Goal: Navigation & Orientation: Find specific page/section

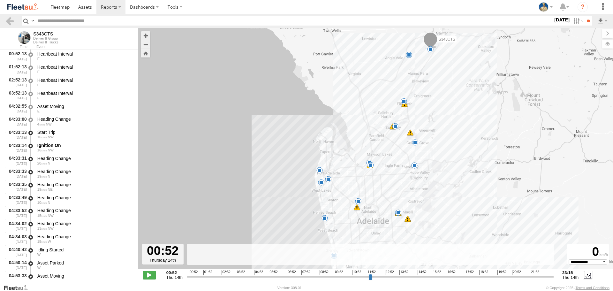
select select "**********"
click at [25, 6] on img at bounding box center [22, 7] width 33 height 9
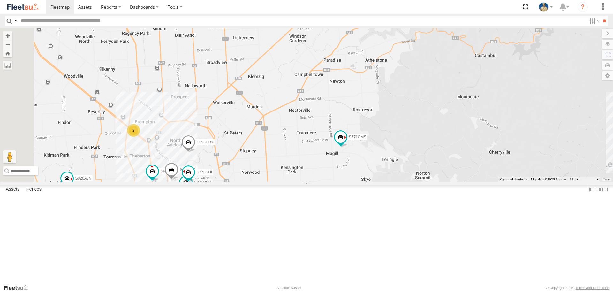
drag, startPoint x: 360, startPoint y: 209, endPoint x: 394, endPoint y: 175, distance: 47.4
click at [394, 175] on div "S020AJN XS46GX DD067S MERC S364CJT XS45IQ S662CKG S607CPB S771CMS S031CYD S035C…" at bounding box center [306, 104] width 613 height 153
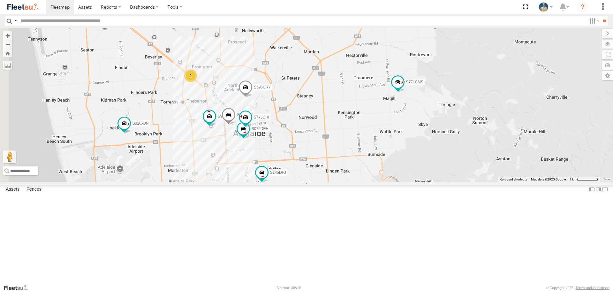
click at [304, 181] on div "S020AJN XS46GX DD067S MERC S364CJT XS45IQ S662CKG S607CPB S771CMS S031CYD S035C…" at bounding box center [306, 104] width 613 height 153
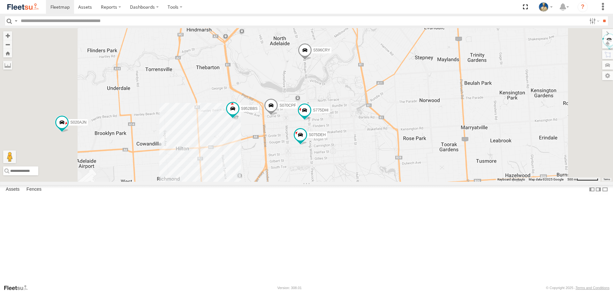
drag, startPoint x: 411, startPoint y: 142, endPoint x: 446, endPoint y: 143, distance: 35.1
click at [446, 143] on div "S020AJN XS46GX DD067S MERC S364CJT XS45IQ S662CKG S607CPB S771CMS S031CYD S035C…" at bounding box center [306, 104] width 613 height 153
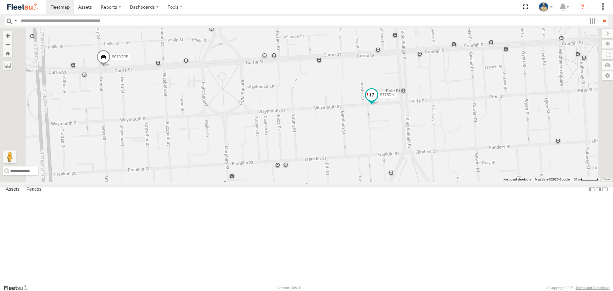
click at [378, 101] on span at bounding box center [371, 94] width 11 height 11
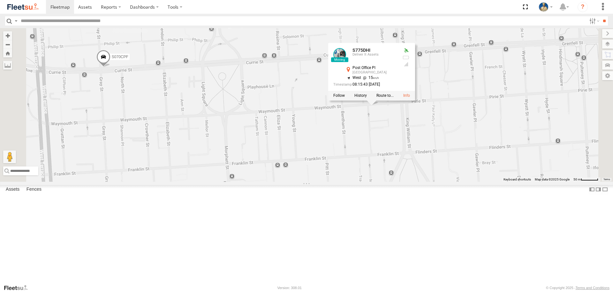
click at [494, 167] on div "S020AJN XS46GX DD067S MERC S364CJT XS45IQ S662CKG S607CPB S771CMS S031CYD S035C…" at bounding box center [306, 104] width 613 height 153
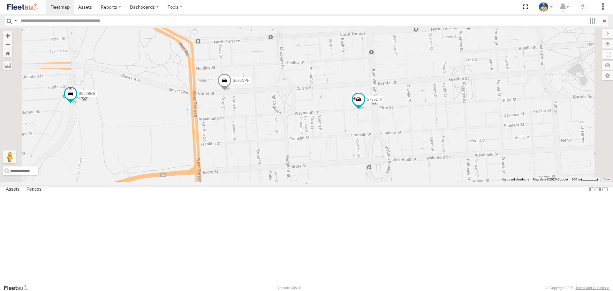
click at [232, 91] on span at bounding box center [225, 81] width 14 height 17
click at [340, 82] on span at bounding box center [333, 76] width 11 height 11
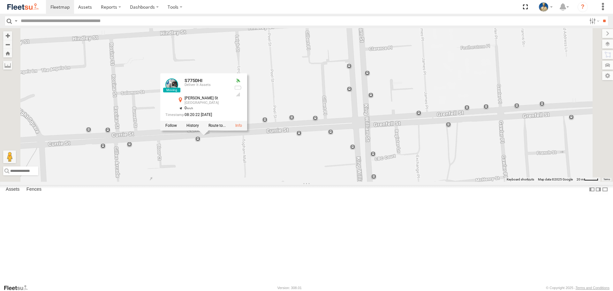
drag, startPoint x: 300, startPoint y: 220, endPoint x: 344, endPoint y: 207, distance: 45.8
click at [344, 181] on div "S075DEH S070CPF S775DHI S775DHI Deliver It Assets Currie St Adelaide -34.92456 …" at bounding box center [306, 104] width 613 height 153
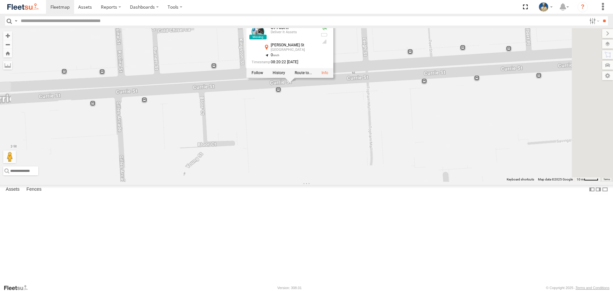
click at [370, 177] on div "S075DEH S070CPF S775DHI S775DHI Deliver It Assets Currie St Adelaide -34.92456 …" at bounding box center [306, 104] width 613 height 153
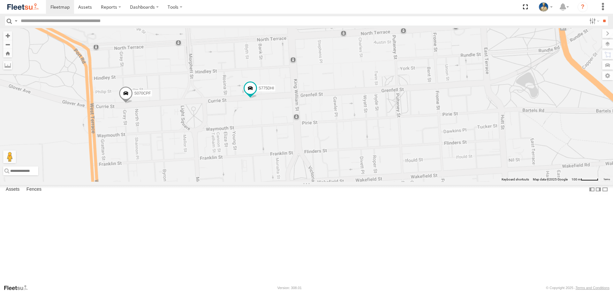
drag, startPoint x: 231, startPoint y: 160, endPoint x: 298, endPoint y: 171, distance: 68.3
click at [298, 171] on div "S075DEH S070CPF S775DHI" at bounding box center [306, 104] width 613 height 153
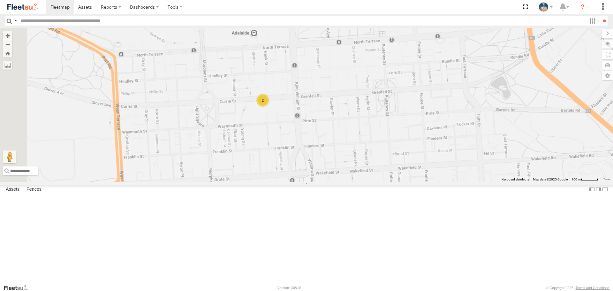
click at [268, 17] on input "text" at bounding box center [302, 20] width 569 height 9
paste input "**********"
type input "**********"
click at [601, 16] on input "**" at bounding box center [604, 20] width 7 height 9
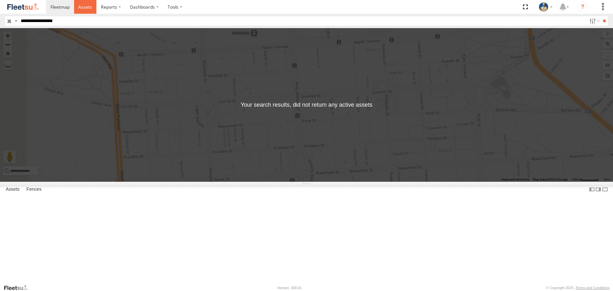
click at [95, 11] on link at bounding box center [85, 7] width 23 height 14
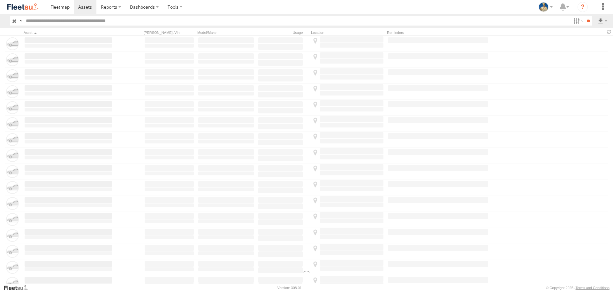
click at [27, 10] on img at bounding box center [22, 7] width 33 height 9
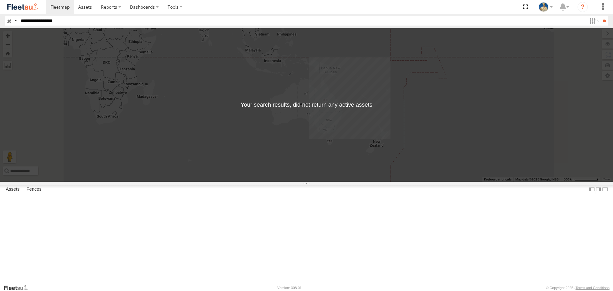
click at [11, 21] on input "button" at bounding box center [9, 20] width 8 height 9
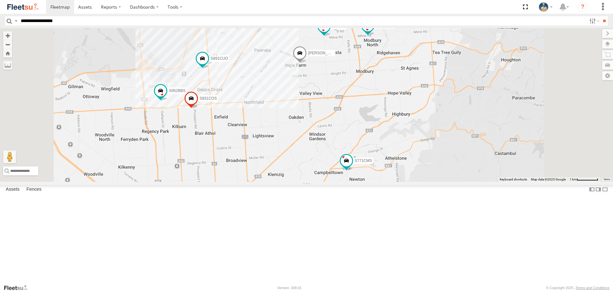
click at [198, 109] on span at bounding box center [191, 100] width 14 height 17
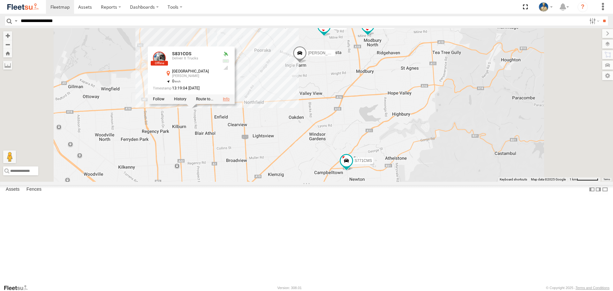
click at [230, 102] on link at bounding box center [226, 99] width 7 height 4
